Goal: Task Accomplishment & Management: Manage account settings

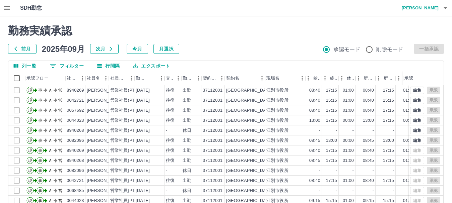
click at [8, 9] on icon "button" at bounding box center [7, 8] width 8 height 8
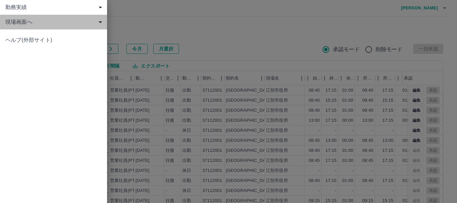
click at [27, 22] on span "現場画面へ" at bounding box center [54, 22] width 99 height 8
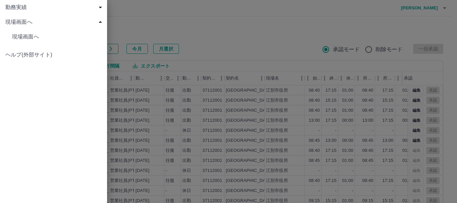
click at [30, 36] on span "現場画面へ" at bounding box center [57, 37] width 90 height 8
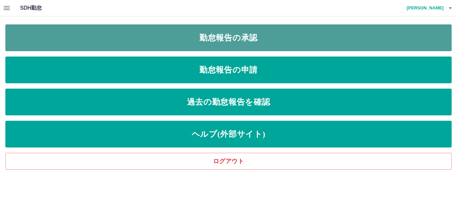
click at [203, 41] on link "勤怠報告の承認" at bounding box center [228, 37] width 447 height 27
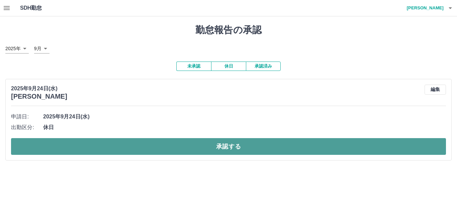
click at [98, 143] on button "承認する" at bounding box center [228, 146] width 435 height 17
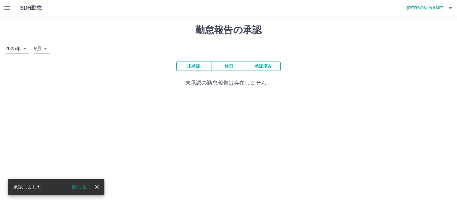
click at [7, 9] on icon "button" at bounding box center [7, 8] width 8 height 8
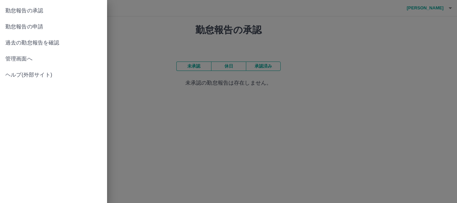
click at [33, 60] on span "管理画面へ" at bounding box center [53, 59] width 96 height 8
